Goal: Communication & Community: Answer question/provide support

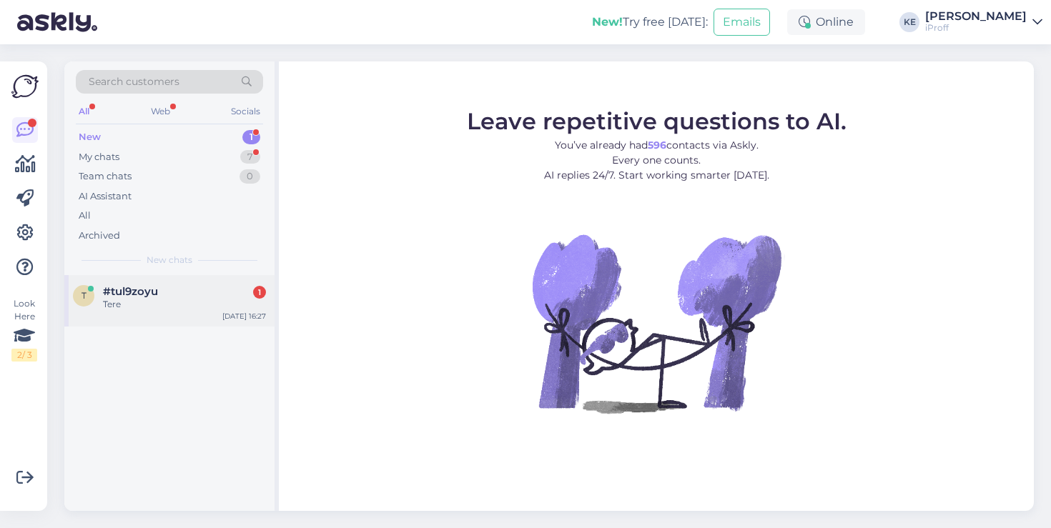
click at [168, 299] on div "Tere" at bounding box center [184, 304] width 163 height 13
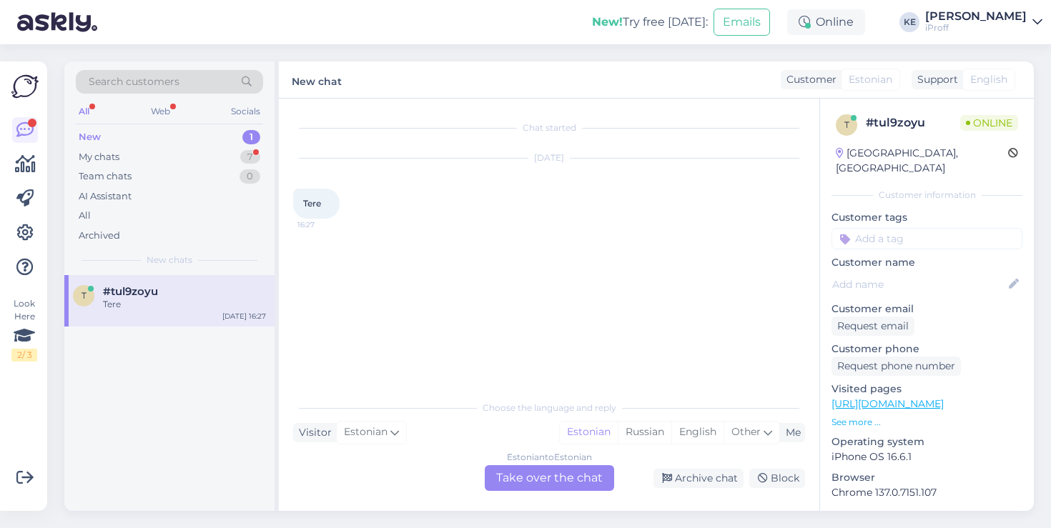
click at [548, 481] on div "Estonian to Estonian Take over the chat" at bounding box center [549, 478] width 129 height 26
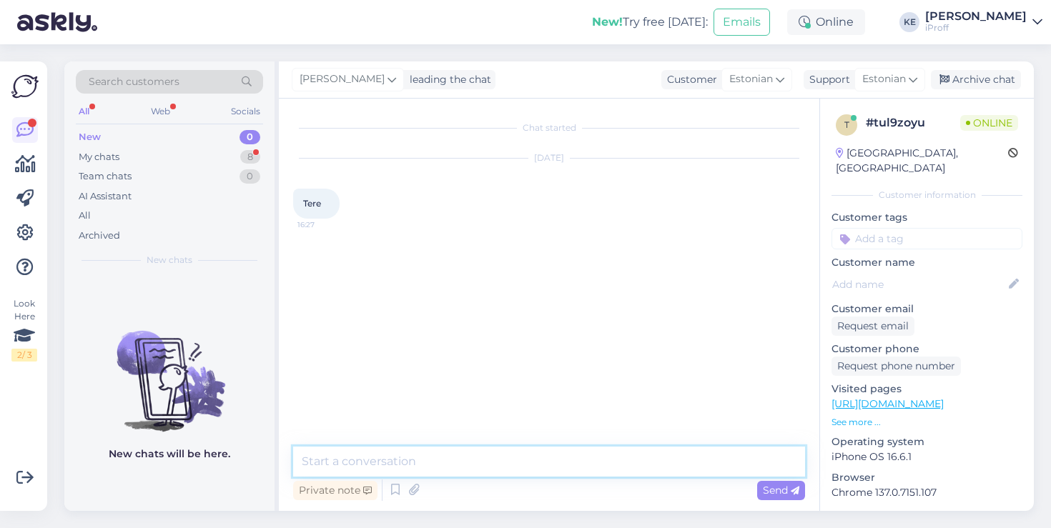
click at [557, 462] on textarea at bounding box center [549, 462] width 512 height 30
type textarea "Tervist!"
type textarea "Kuidas saan olla abiks?"
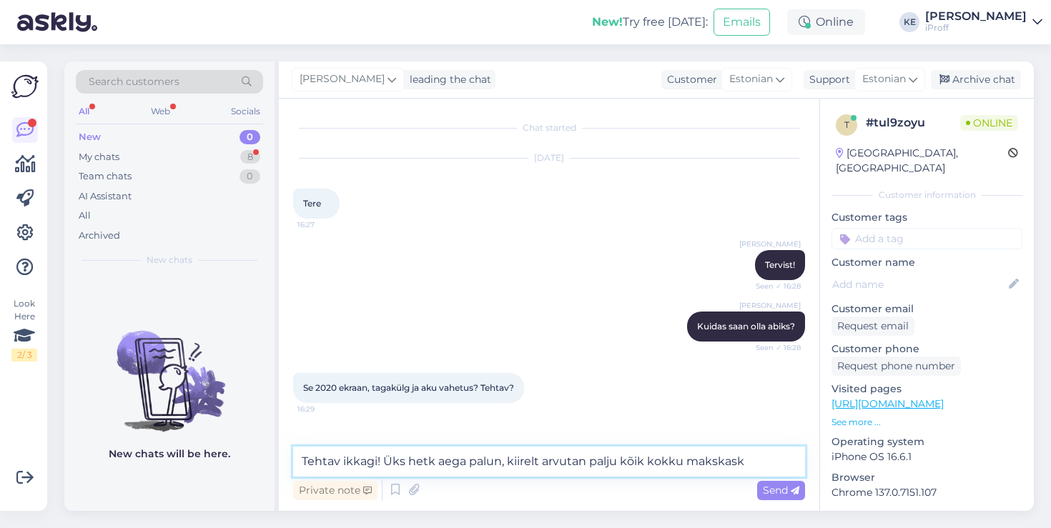
type textarea "Tehtav ikkagi! Üks hetk aega palun, kiirelt arvutan palju kõik kokku makskask."
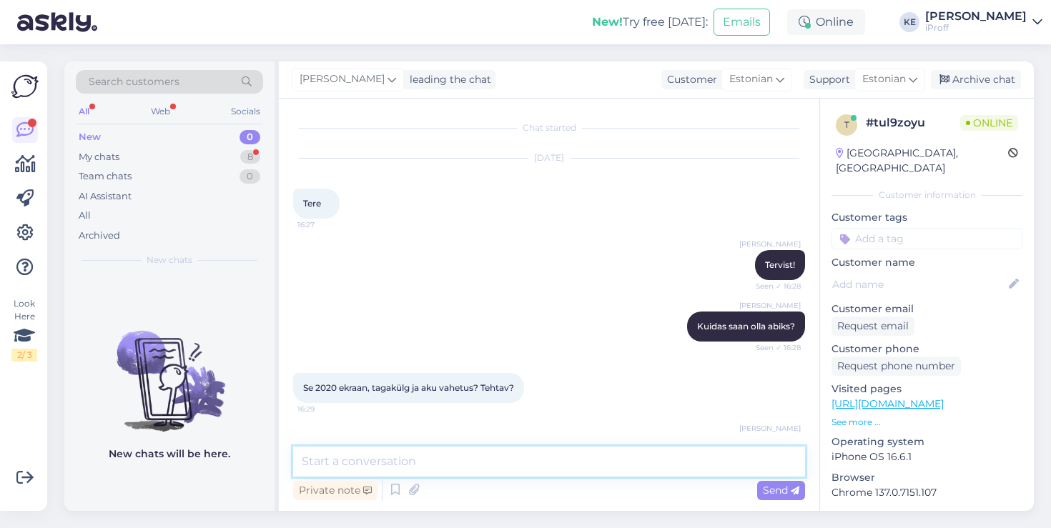
scroll to position [59, 0]
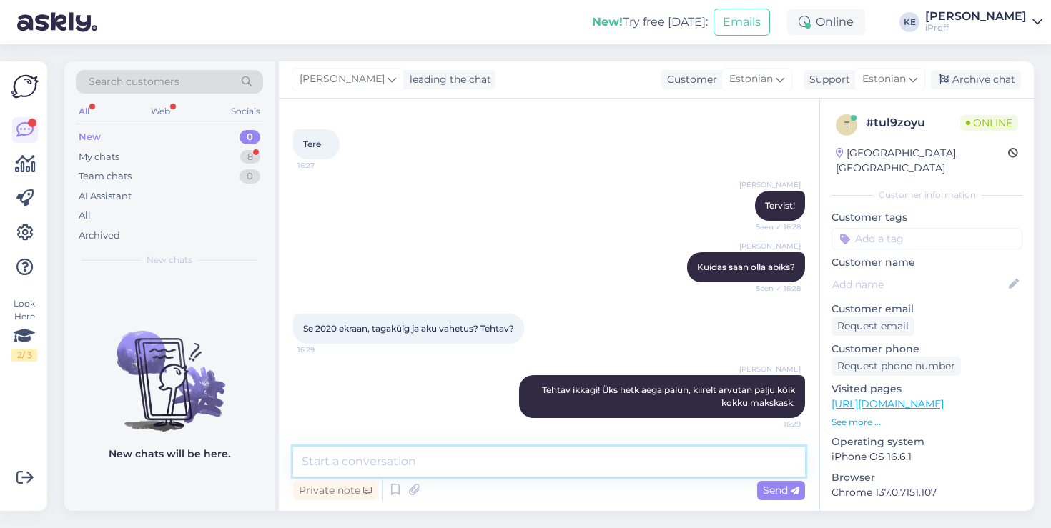
click at [606, 453] on textarea at bounding box center [549, 462] width 512 height 30
click at [617, 475] on textarea at bounding box center [549, 462] width 512 height 30
type textarea "Kokku oleks 219€"
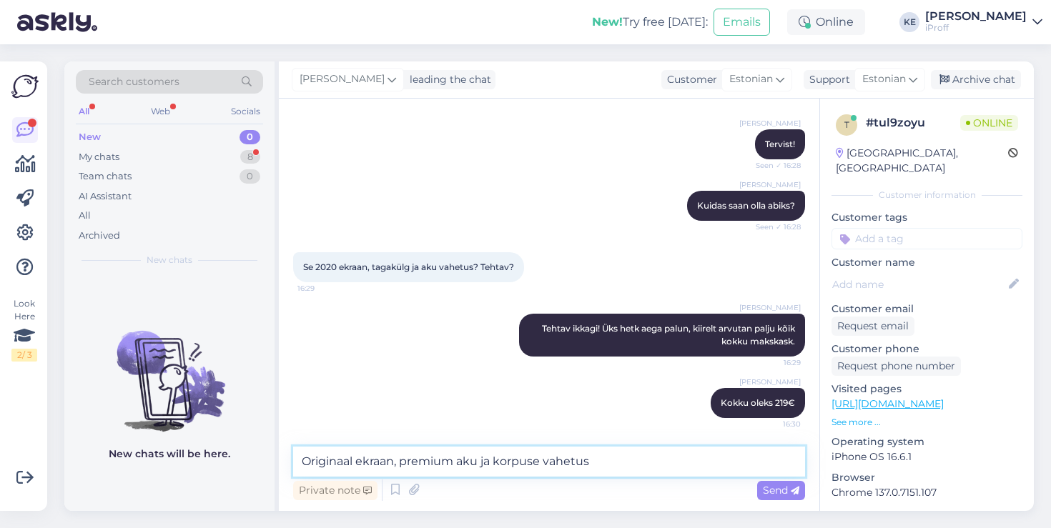
type textarea "Originaal ekraan, premium aku ja korpuse vahetus."
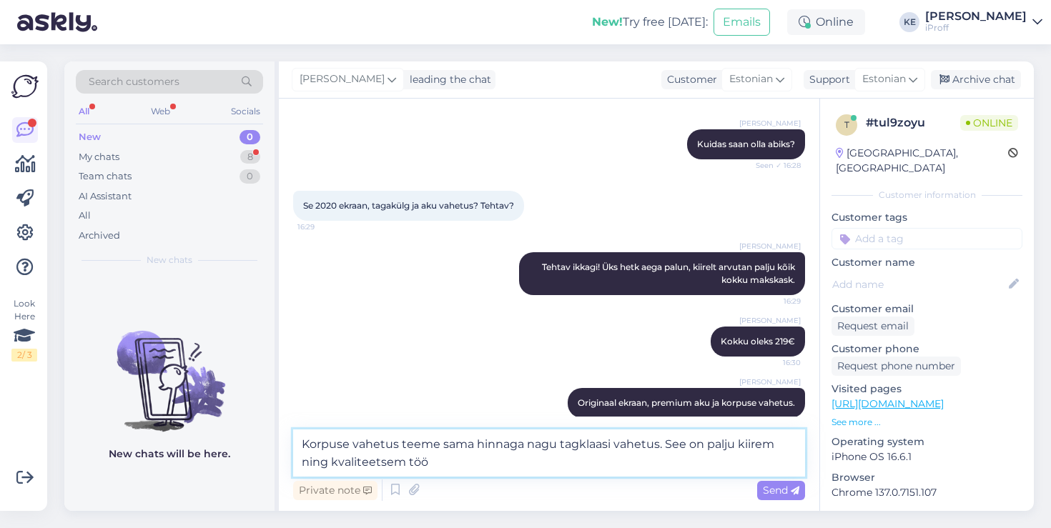
type textarea "Korpuse vahetus teeme sama hinnaga nagu tagklaasi vahetus. See on palju kiirem …"
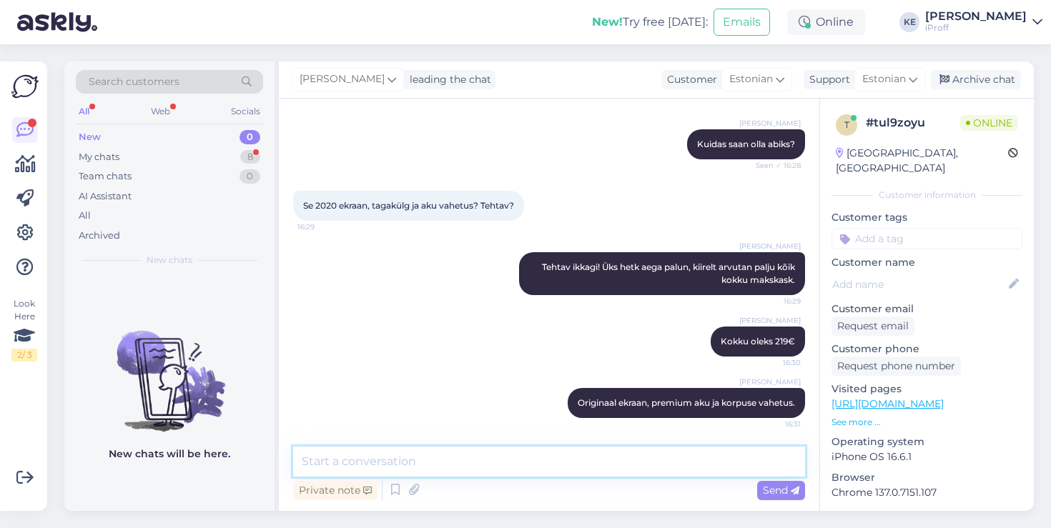
scroll to position [257, 0]
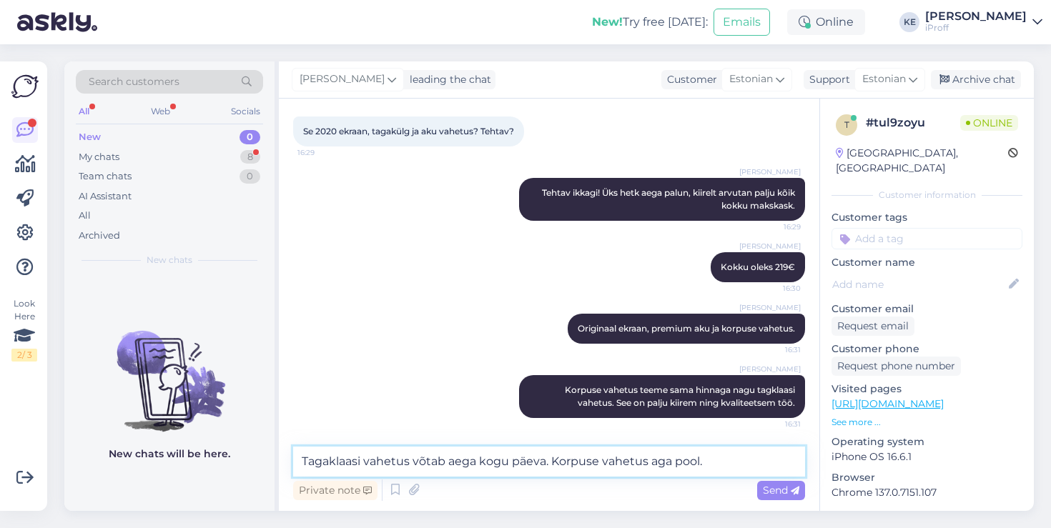
type textarea "Tagaklaasi vahetus võtab aega kogu päeva. Korpuse vahetus aga pool."
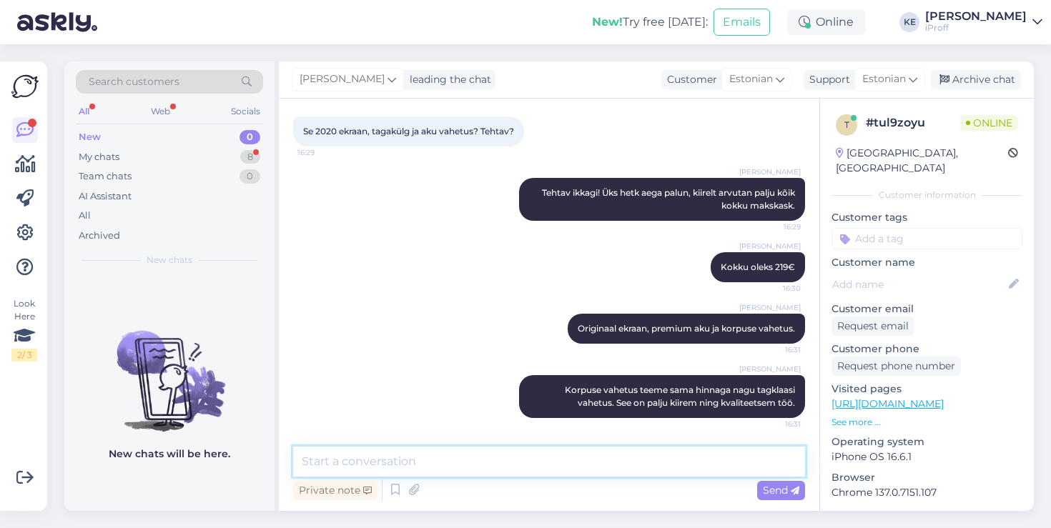
scroll to position [331, 0]
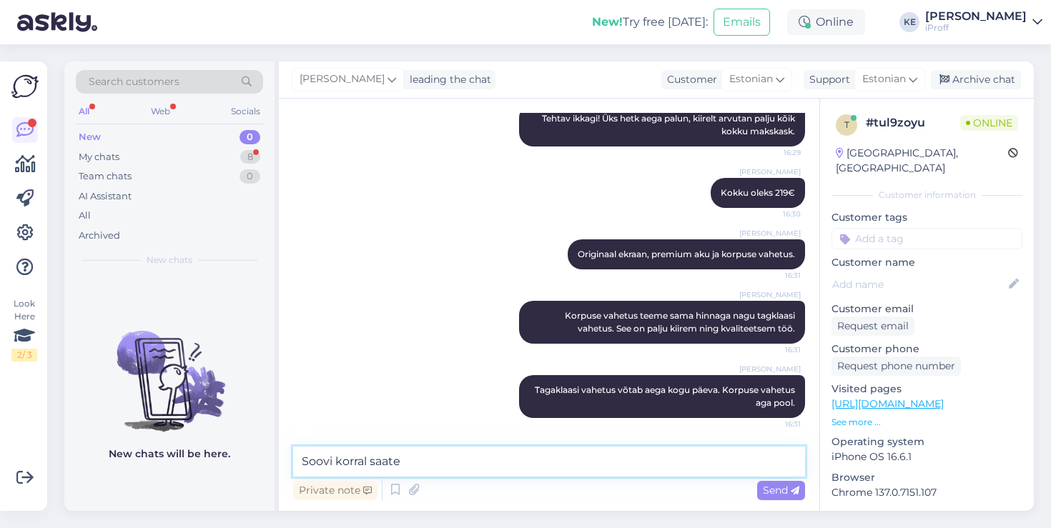
type textarea "Soovi korral saate"
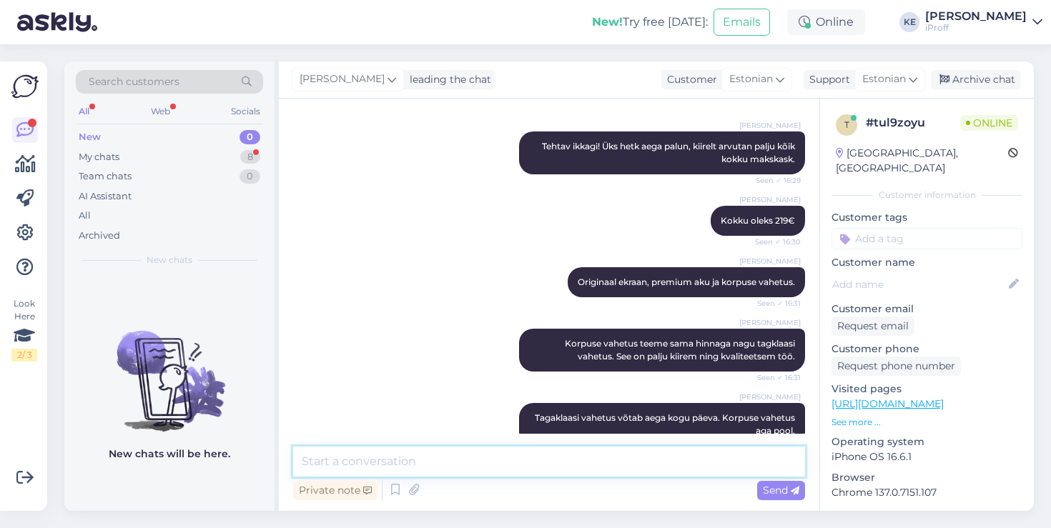
scroll to position [270, 0]
